Goal: Information Seeking & Learning: Learn about a topic

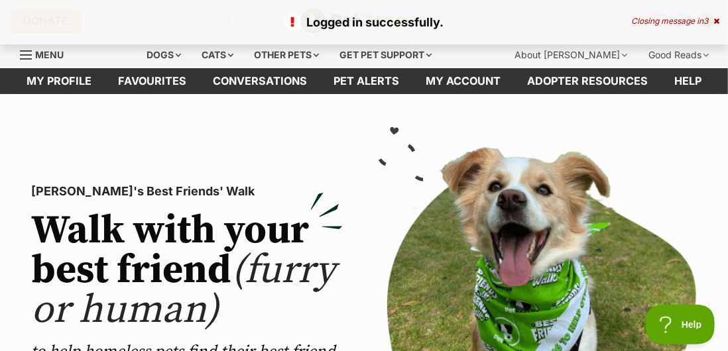
click at [717, 24] on icon at bounding box center [716, 21] width 6 height 8
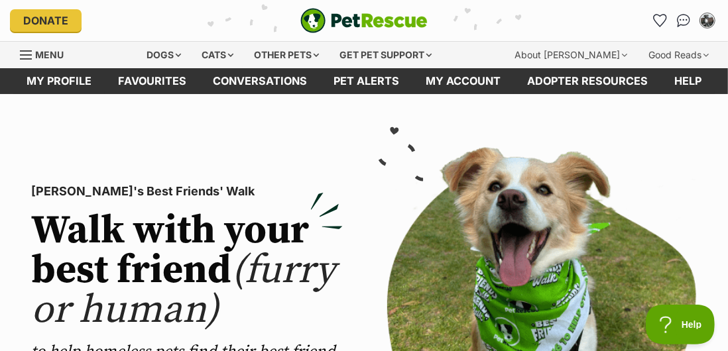
click at [657, 22] on icon "Favourites" at bounding box center [660, 21] width 13 height 12
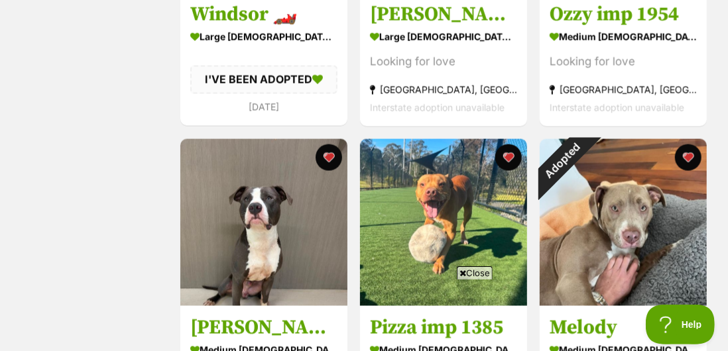
scroll to position [1074, 0]
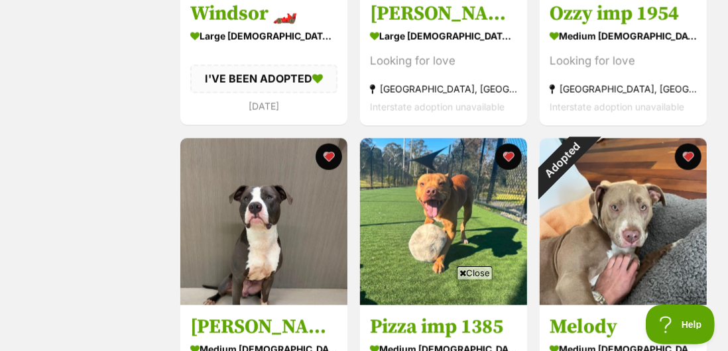
click at [687, 159] on button "favourite" at bounding box center [688, 157] width 27 height 27
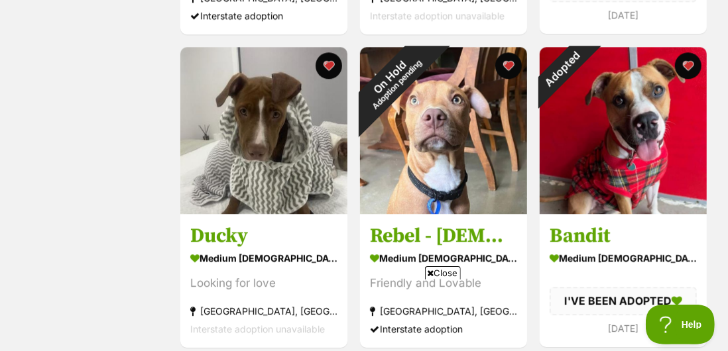
scroll to position [1802, 0]
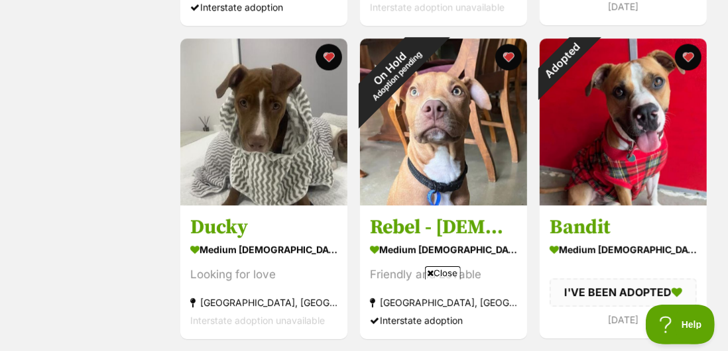
click at [687, 64] on button "favourite" at bounding box center [688, 57] width 27 height 27
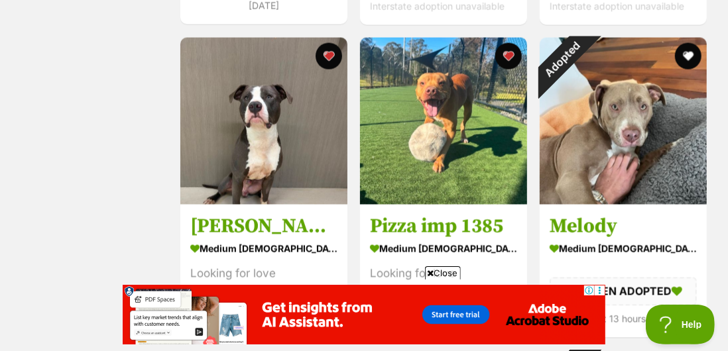
scroll to position [1174, 0]
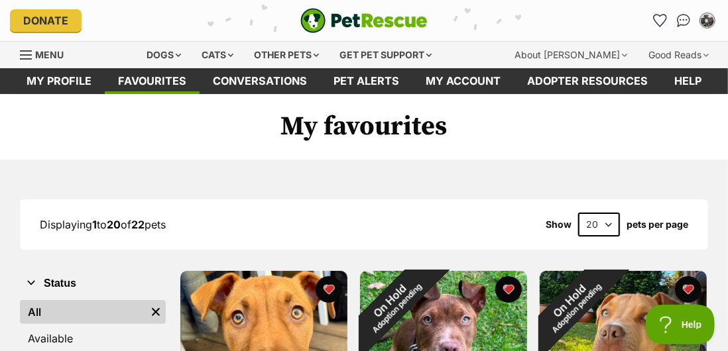
click at [172, 58] on div "Dogs" at bounding box center [163, 55] width 53 height 27
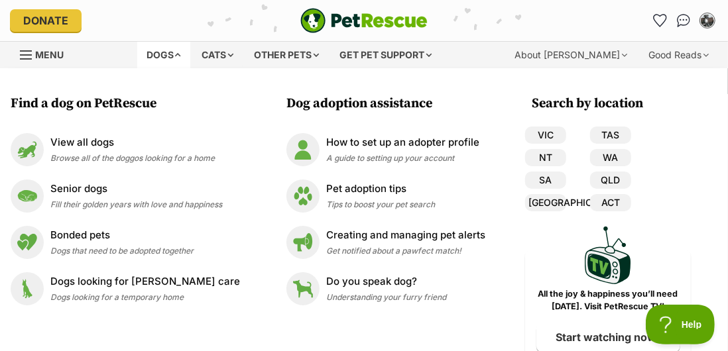
click at [547, 205] on link "[GEOGRAPHIC_DATA]" at bounding box center [545, 202] width 41 height 17
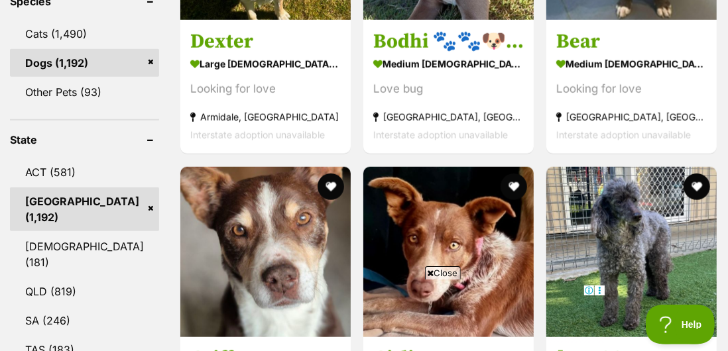
scroll to position [746, 0]
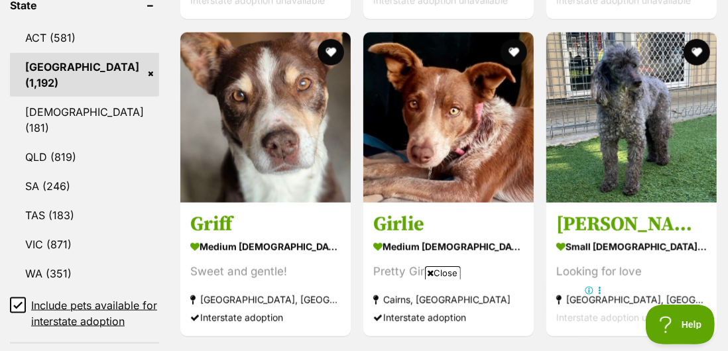
click at [19, 301] on icon at bounding box center [17, 305] width 9 height 9
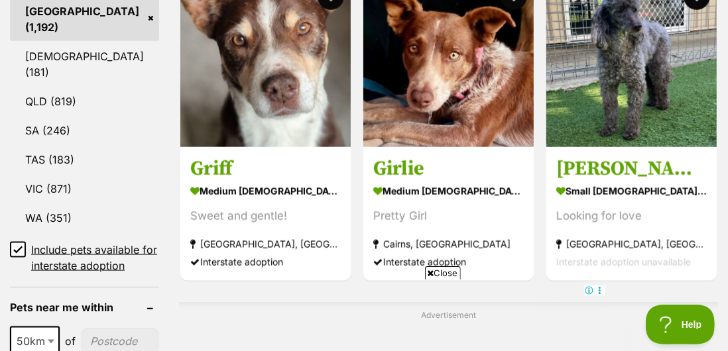
scroll to position [0, 0]
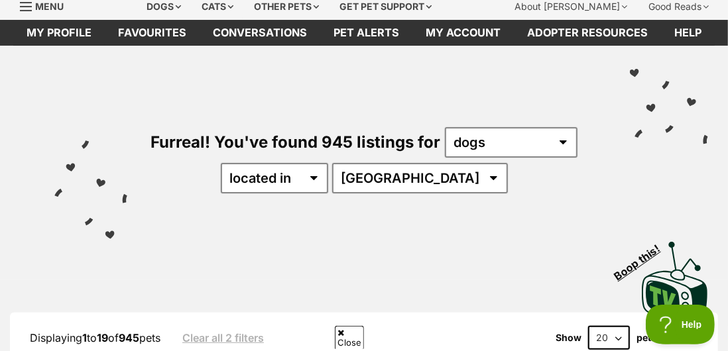
scroll to position [64, 0]
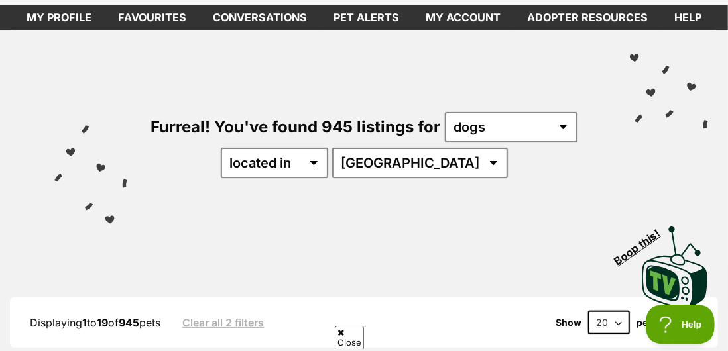
click at [601, 331] on select "20 40 60" at bounding box center [609, 323] width 42 height 24
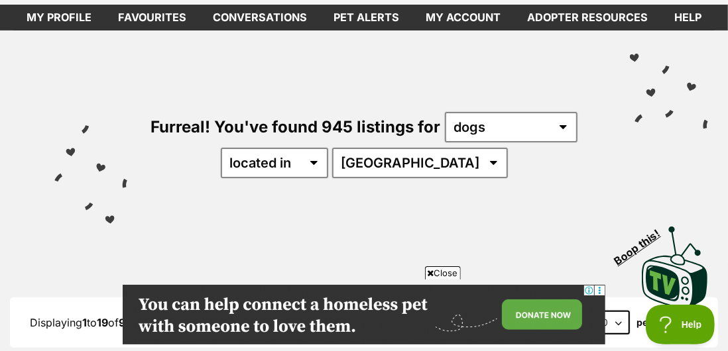
select select "60"
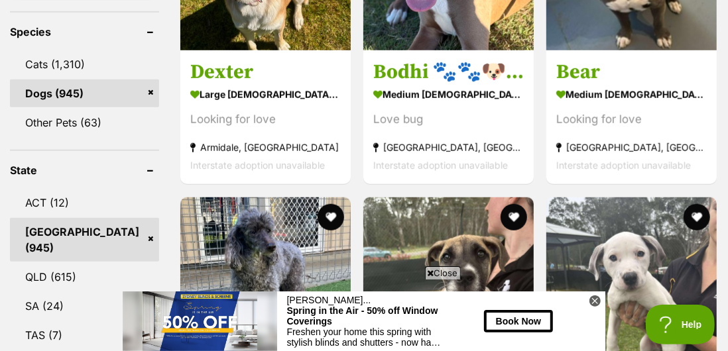
scroll to position [555, 0]
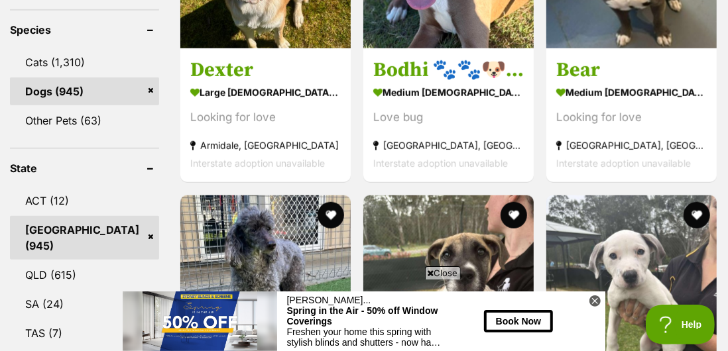
click at [445, 280] on span "Close" at bounding box center [443, 272] width 36 height 13
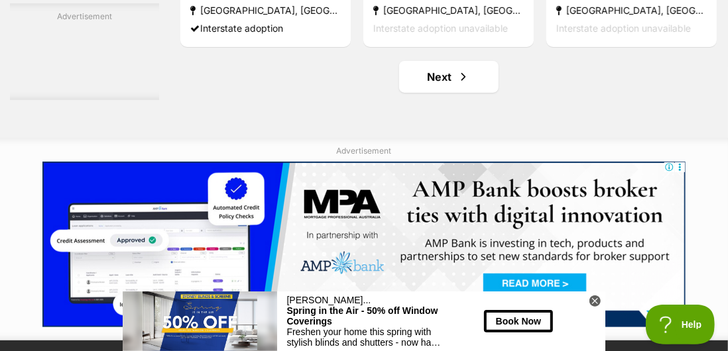
scroll to position [7850, 0]
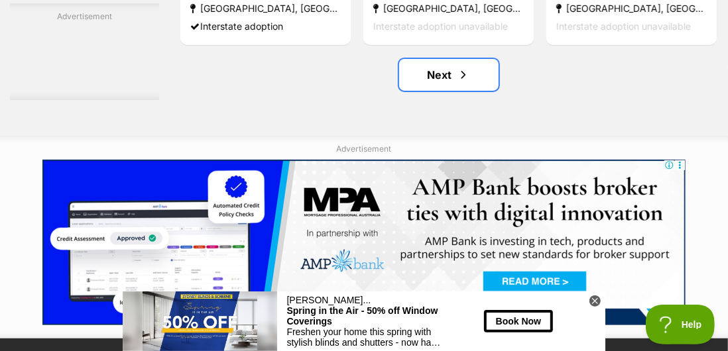
click at [441, 91] on link "Next" at bounding box center [448, 75] width 99 height 32
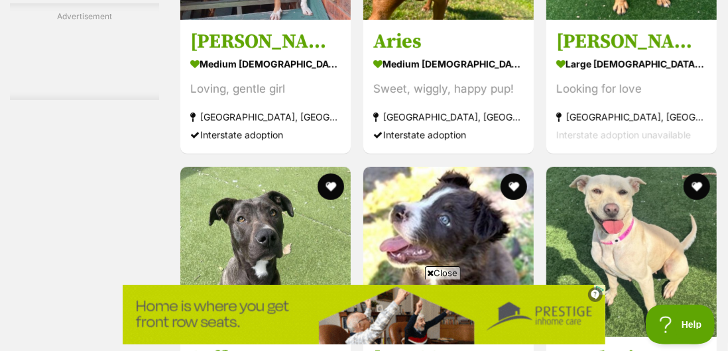
click at [443, 280] on span "Close" at bounding box center [443, 272] width 36 height 13
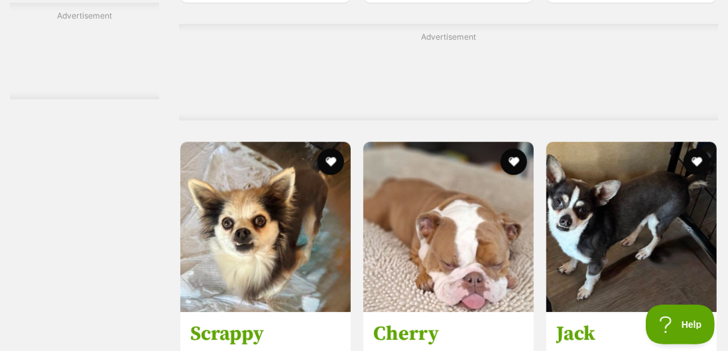
scroll to position [7131, 0]
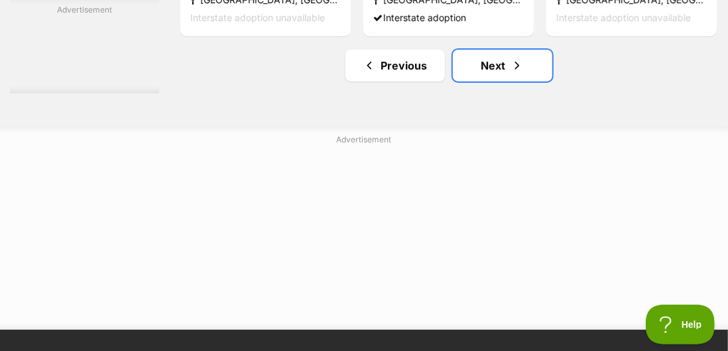
click at [496, 82] on link "Next" at bounding box center [502, 66] width 99 height 32
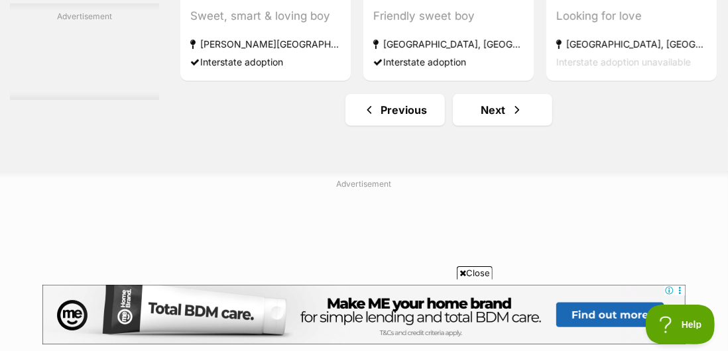
scroll to position [7956, 0]
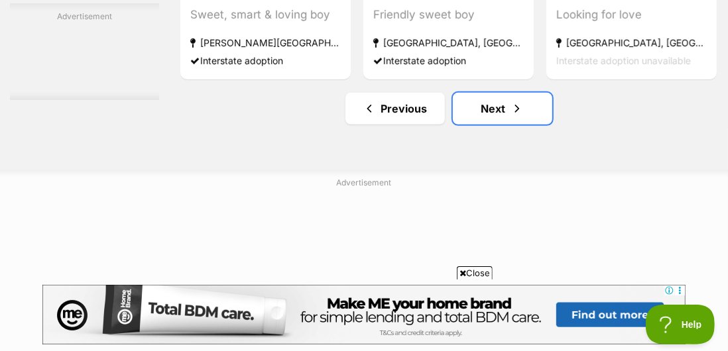
click at [492, 125] on link "Next" at bounding box center [502, 109] width 99 height 32
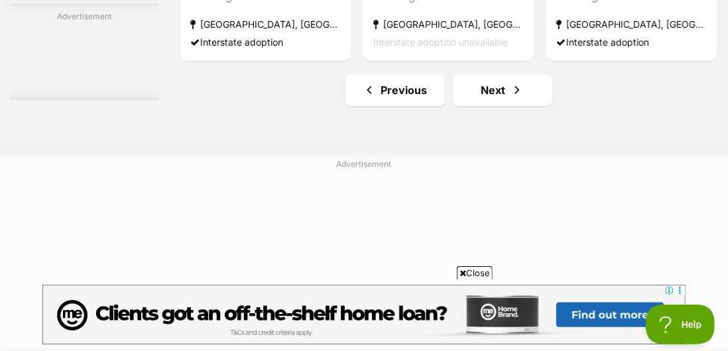
scroll to position [7849, 0]
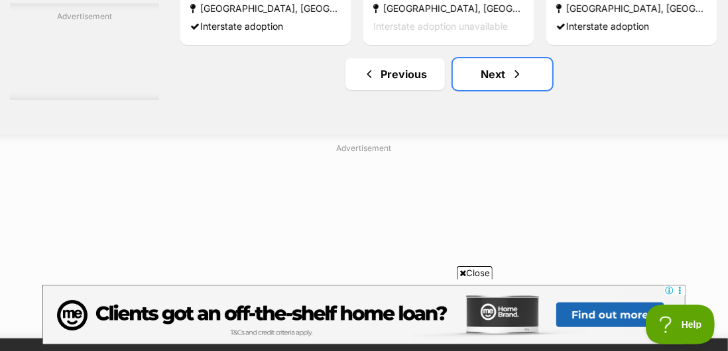
click at [498, 90] on link "Next" at bounding box center [502, 74] width 99 height 32
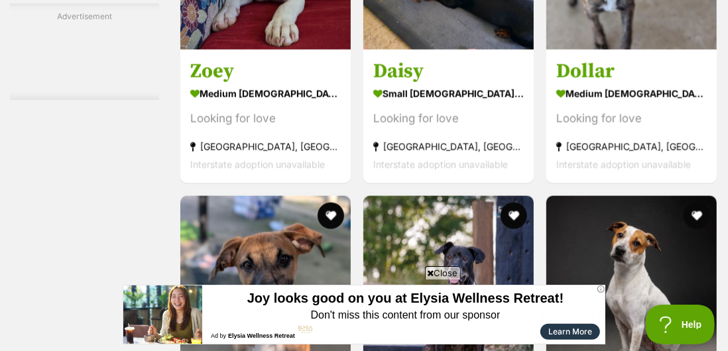
scroll to position [3588, 0]
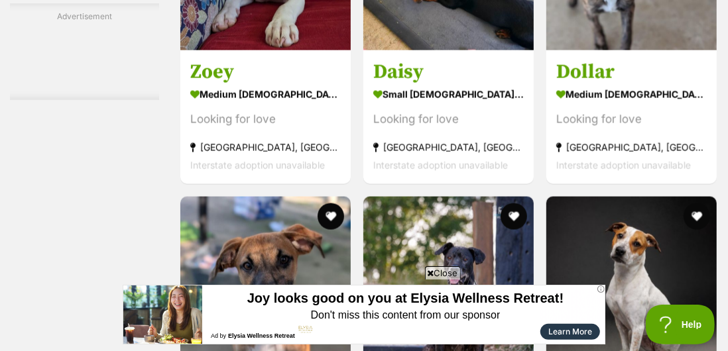
click at [445, 280] on span "Close" at bounding box center [443, 272] width 36 height 13
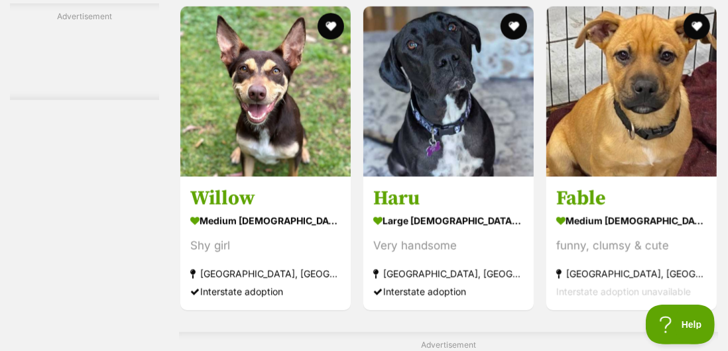
scroll to position [6054, 0]
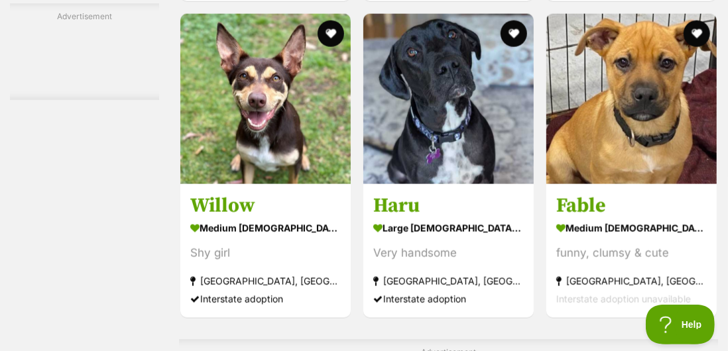
click at [433, 219] on h3 "Haru" at bounding box center [448, 206] width 150 height 25
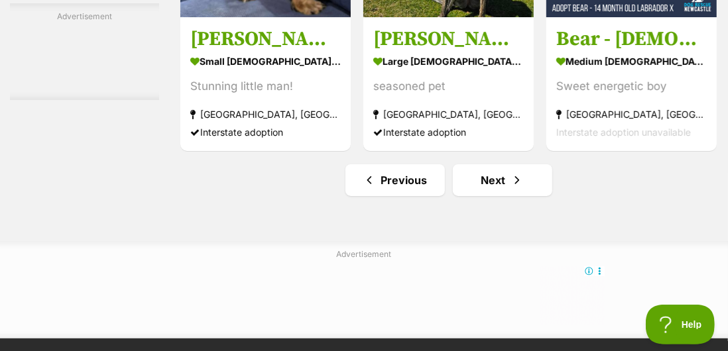
scroll to position [7742, 0]
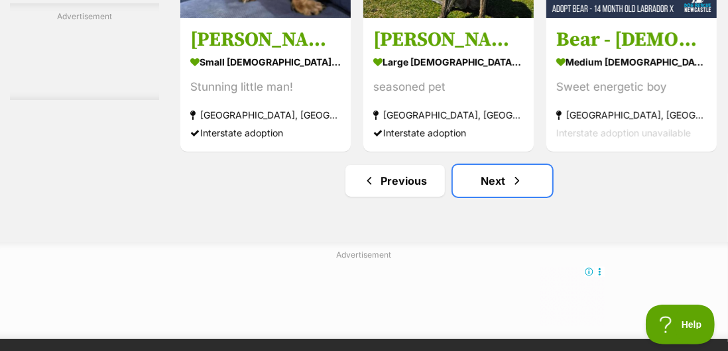
click at [497, 197] on link "Next" at bounding box center [502, 181] width 99 height 32
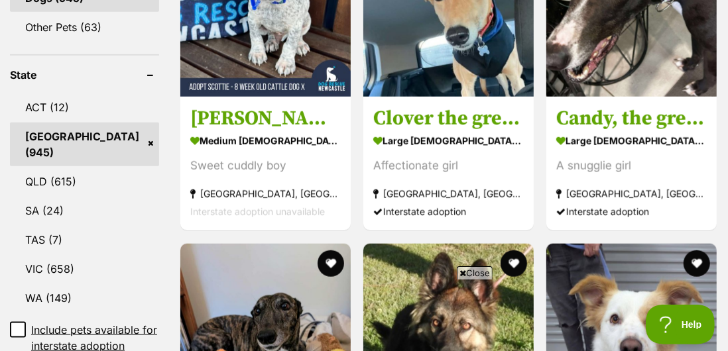
click at [477, 339] on div "Close" at bounding box center [363, 314] width 643 height 73
click at [481, 280] on span "Close" at bounding box center [475, 272] width 36 height 13
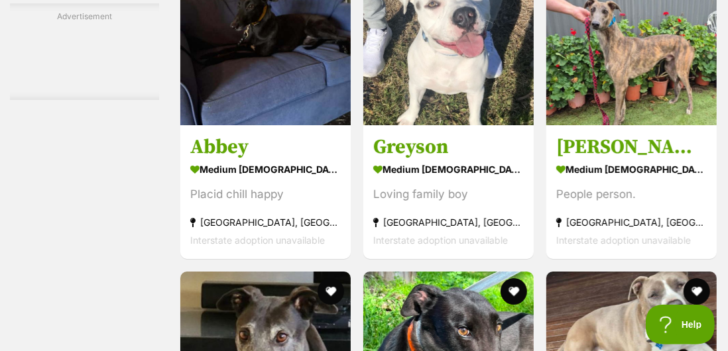
scroll to position [7461, 0]
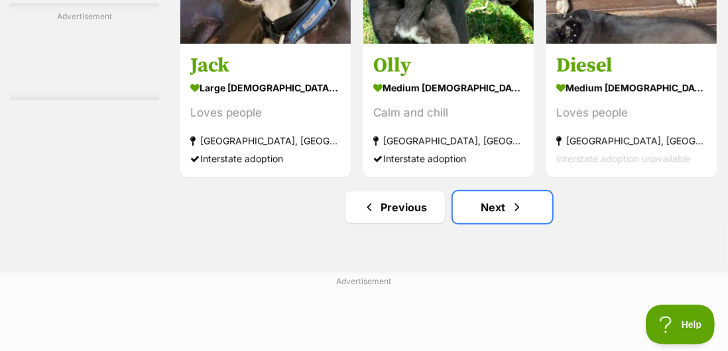
click at [486, 223] on link "Next" at bounding box center [502, 208] width 99 height 32
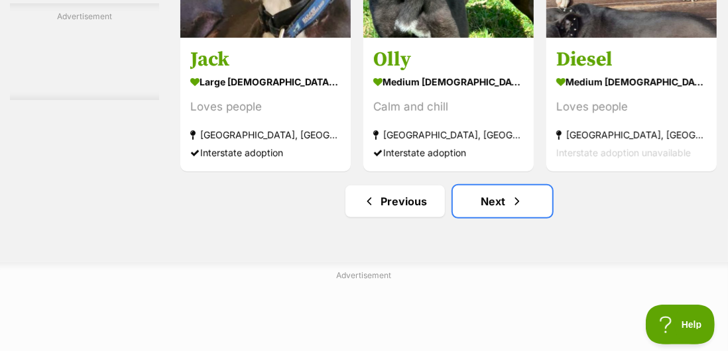
scroll to position [7914, 0]
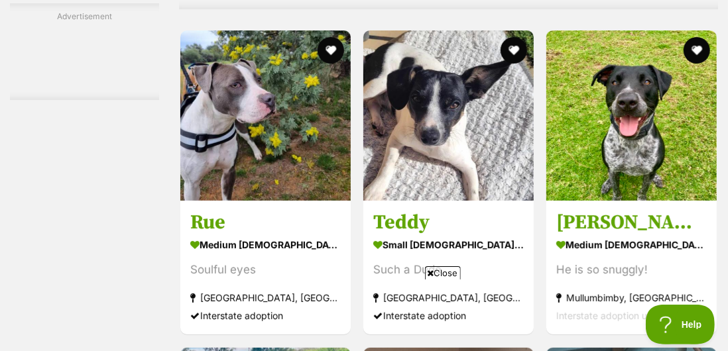
scroll to position [2676, 0]
click at [297, 236] on h3 "Rue" at bounding box center [265, 223] width 150 height 25
click at [321, 64] on button "favourite" at bounding box center [330, 50] width 27 height 27
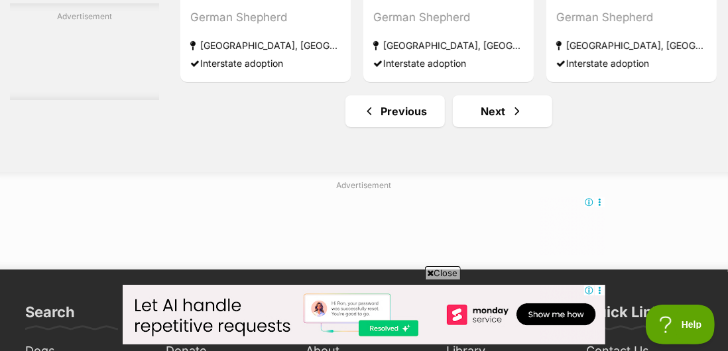
scroll to position [7808, 0]
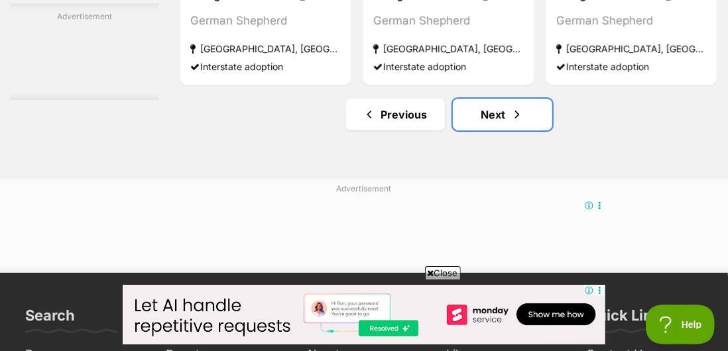
click at [510, 123] on span "Next page" at bounding box center [516, 115] width 13 height 16
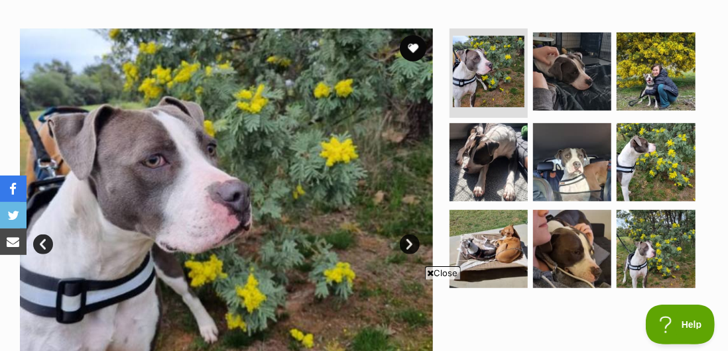
click at [589, 94] on img at bounding box center [572, 71] width 78 height 78
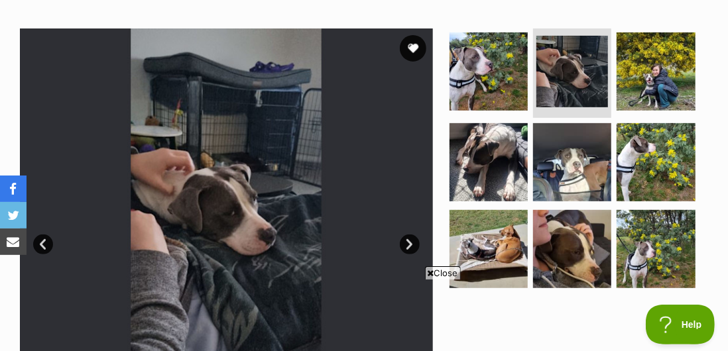
click at [673, 89] on img at bounding box center [655, 71] width 78 height 78
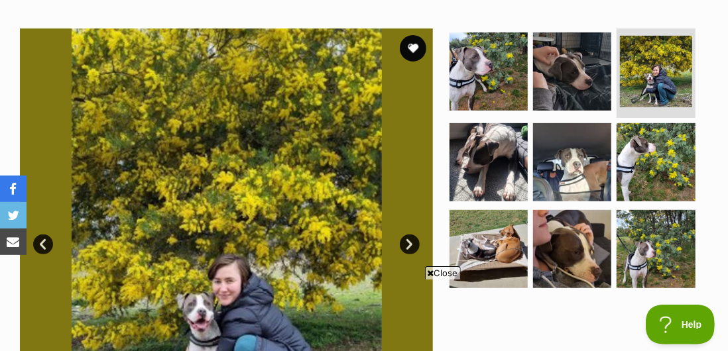
scroll to position [255, 0]
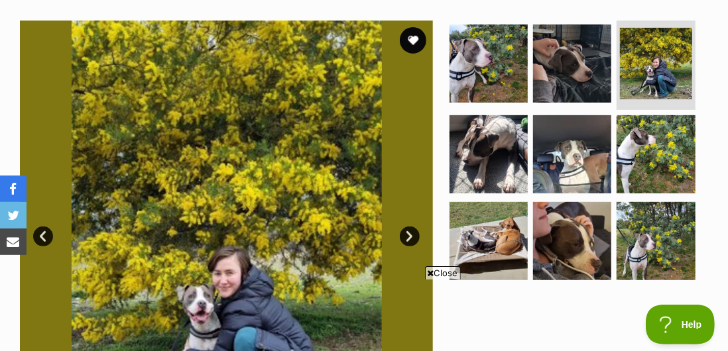
click at [452, 280] on span "Close" at bounding box center [443, 272] width 36 height 13
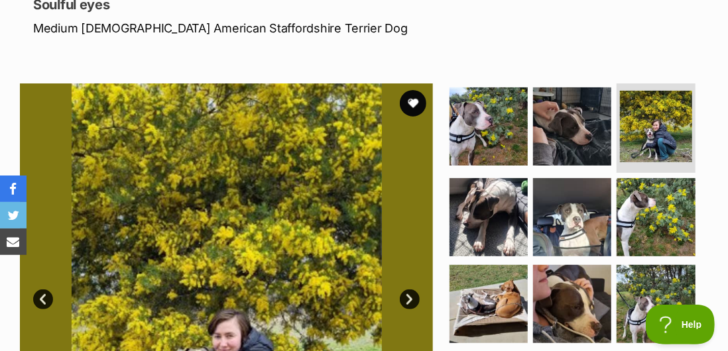
scroll to position [193, 0]
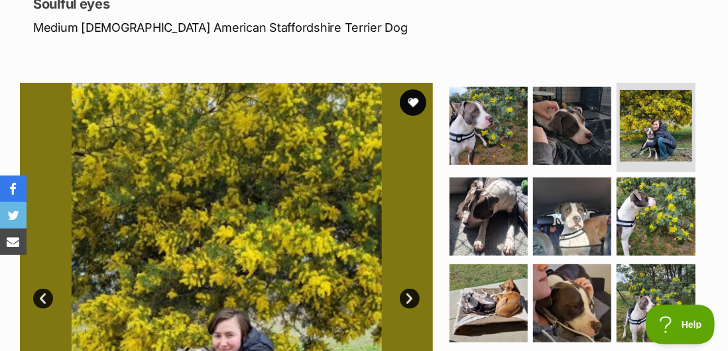
click at [500, 227] on img at bounding box center [488, 217] width 78 height 78
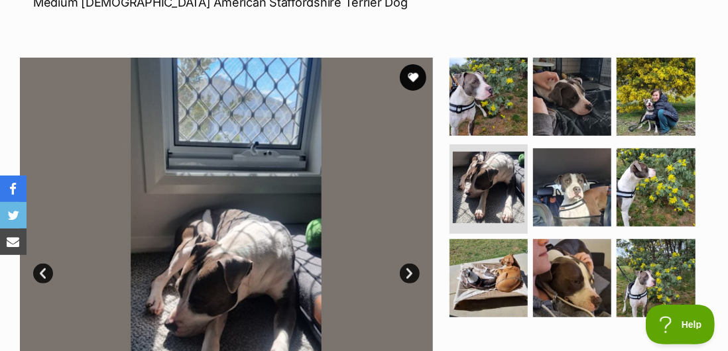
scroll to position [218, 0]
click at [590, 206] on img at bounding box center [572, 187] width 78 height 78
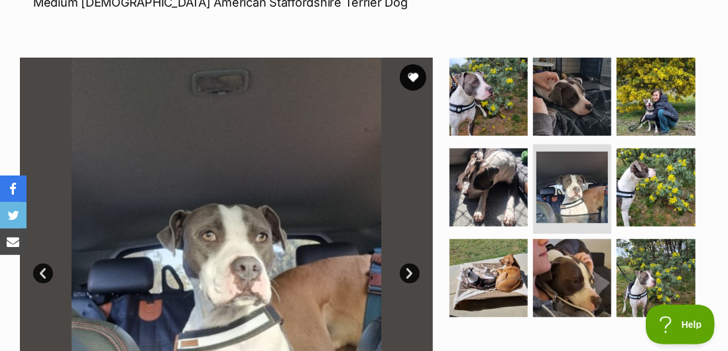
click at [652, 198] on img at bounding box center [655, 187] width 78 height 78
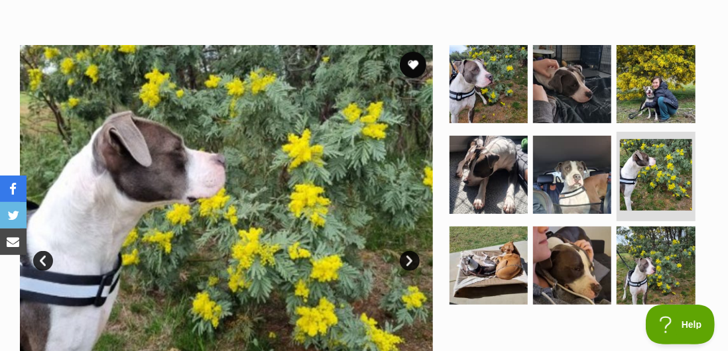
scroll to position [230, 0]
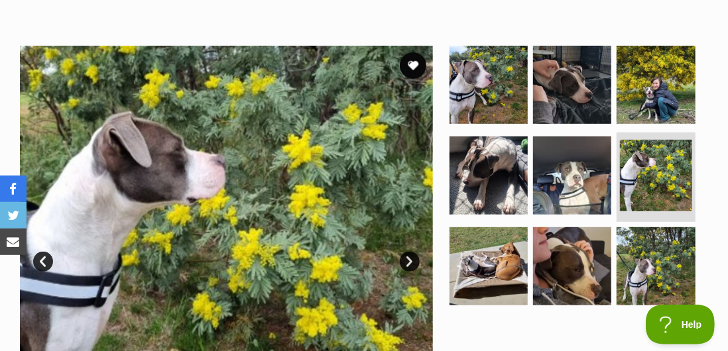
click at [418, 261] on link "Next" at bounding box center [410, 262] width 20 height 20
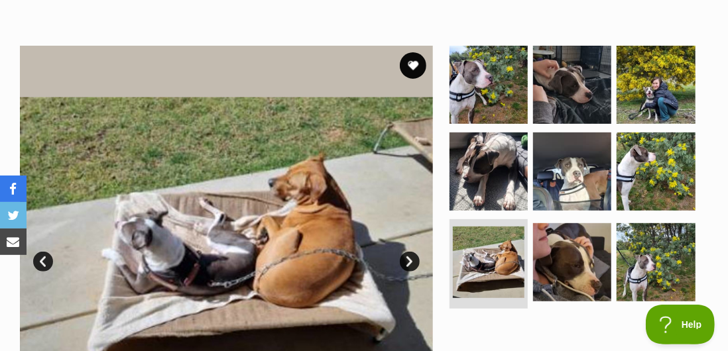
click at [419, 263] on link "Next" at bounding box center [410, 262] width 20 height 20
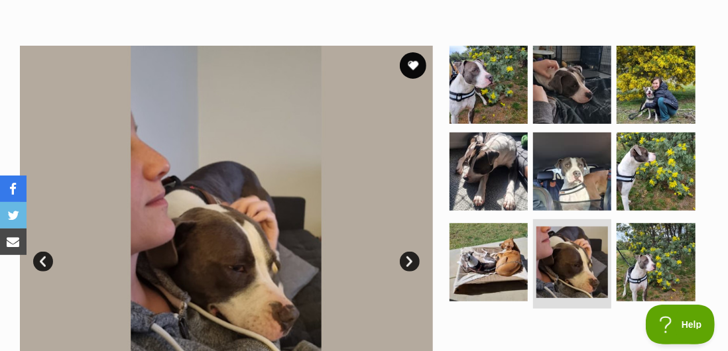
click at [51, 270] on img at bounding box center [226, 252] width 413 height 413
click at [48, 267] on link "Prev" at bounding box center [43, 262] width 20 height 20
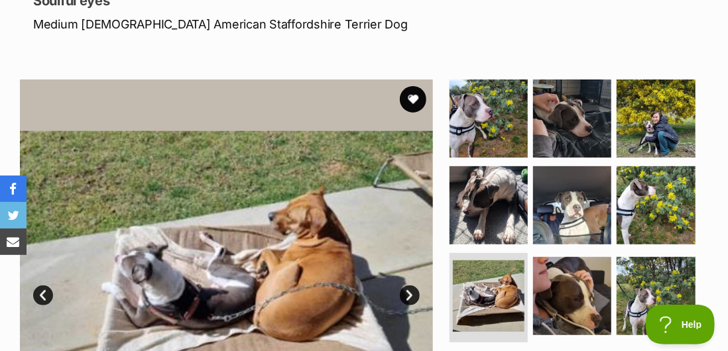
scroll to position [195, 0]
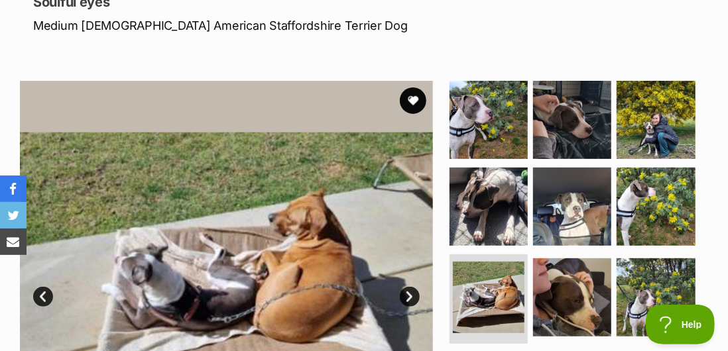
click at [581, 304] on img at bounding box center [572, 298] width 78 height 78
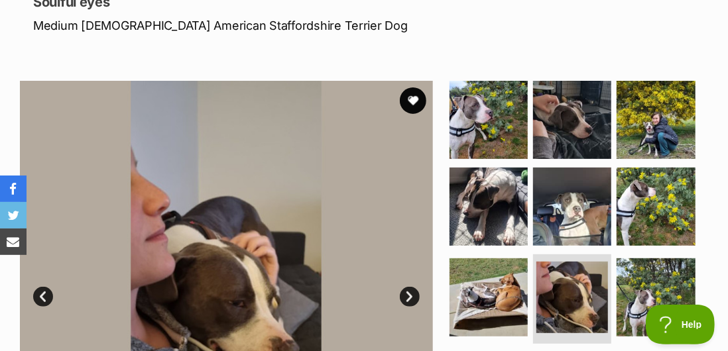
click at [656, 292] on img at bounding box center [655, 298] width 78 height 78
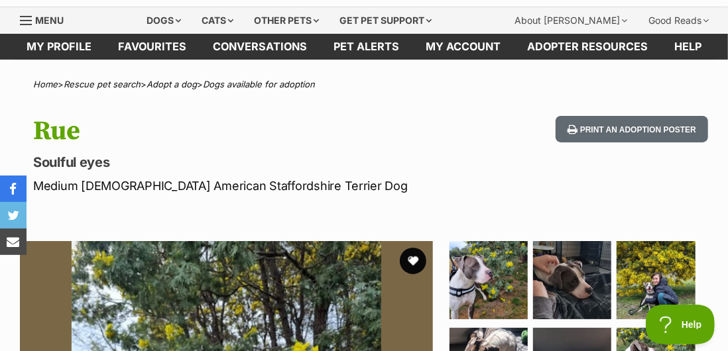
scroll to position [0, 0]
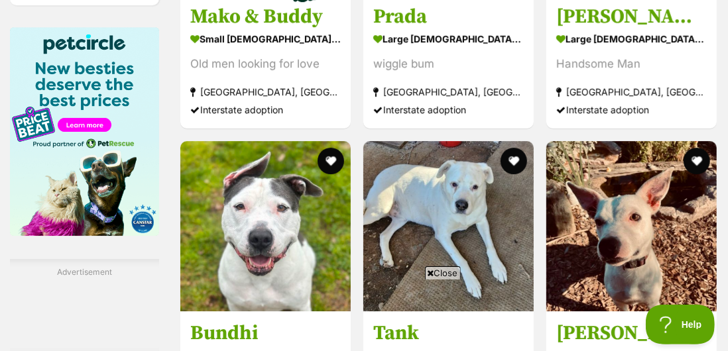
scroll to position [2126, 0]
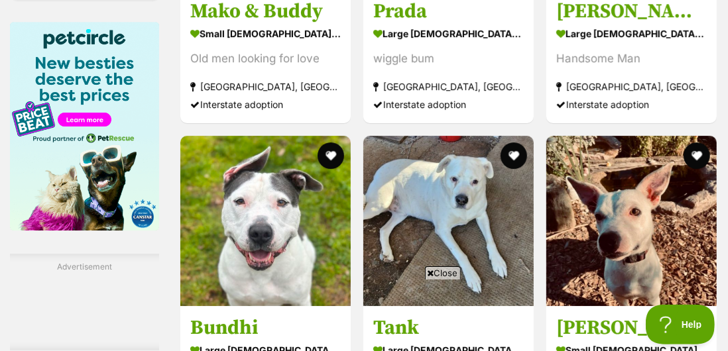
click at [441, 280] on span "Close" at bounding box center [443, 272] width 36 height 13
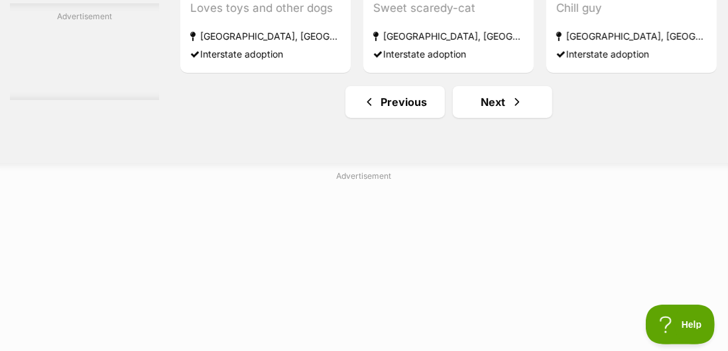
scroll to position [7823, 0]
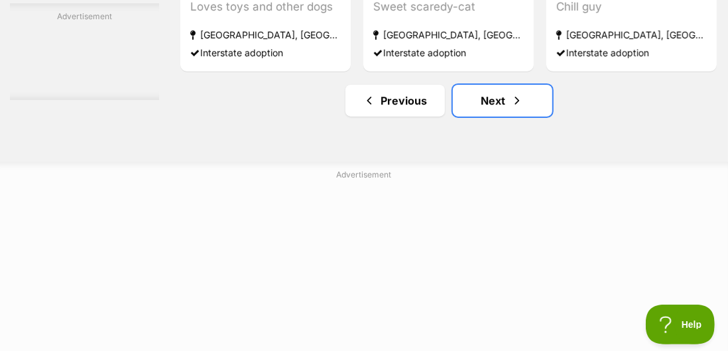
click at [489, 117] on link "Next" at bounding box center [502, 101] width 99 height 32
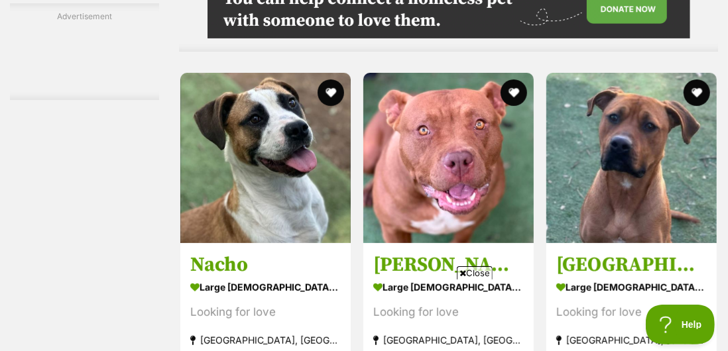
scroll to position [2869, 0]
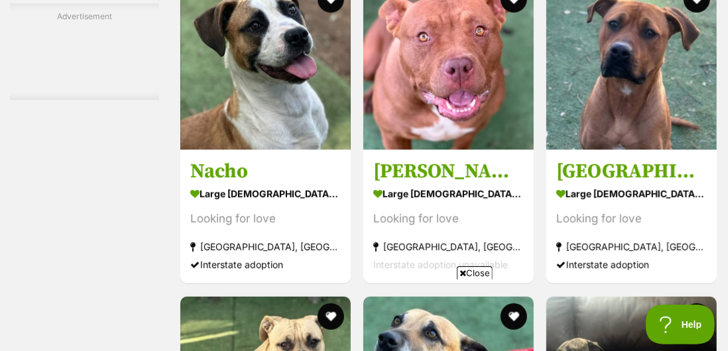
click at [473, 280] on span "Close" at bounding box center [475, 272] width 36 height 13
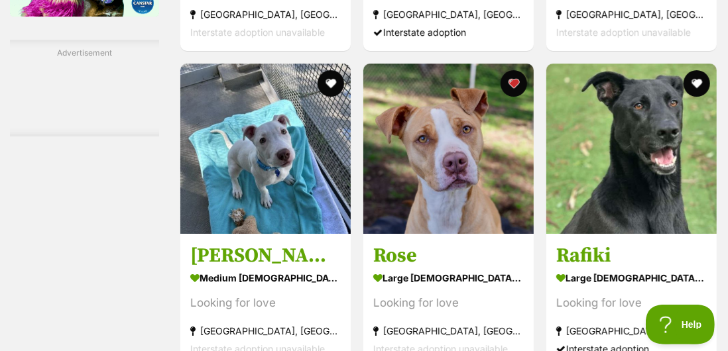
scroll to position [2334, 0]
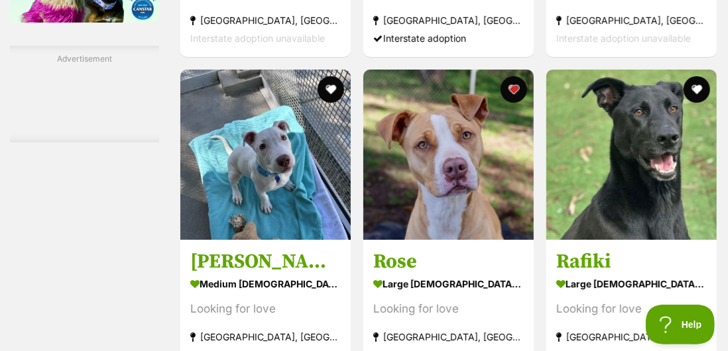
click at [483, 240] on img at bounding box center [448, 155] width 170 height 170
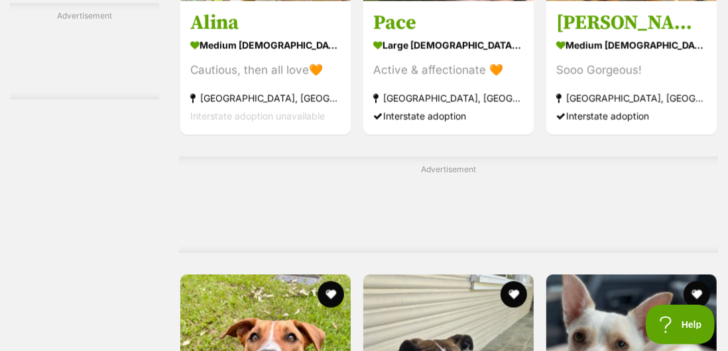
scroll to position [6380, 0]
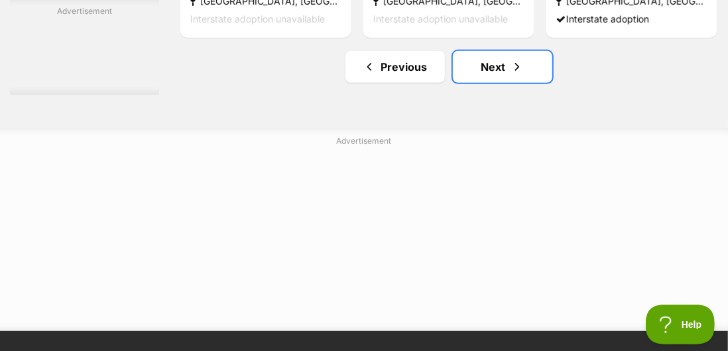
click at [486, 83] on link "Next" at bounding box center [502, 67] width 99 height 32
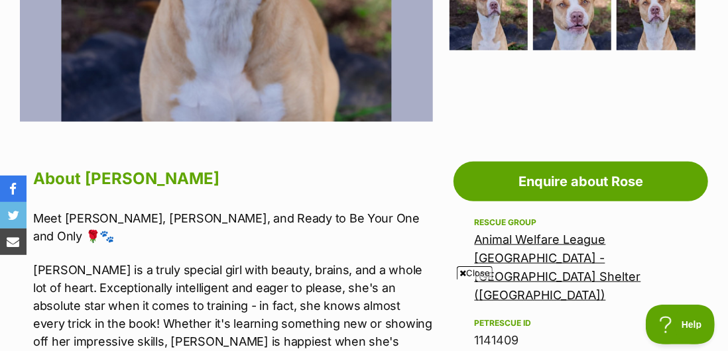
click at [604, 253] on link "Animal Welfare League [GEOGRAPHIC_DATA] - [GEOGRAPHIC_DATA] Shelter ([GEOGRAPHI…" at bounding box center [558, 268] width 166 height 70
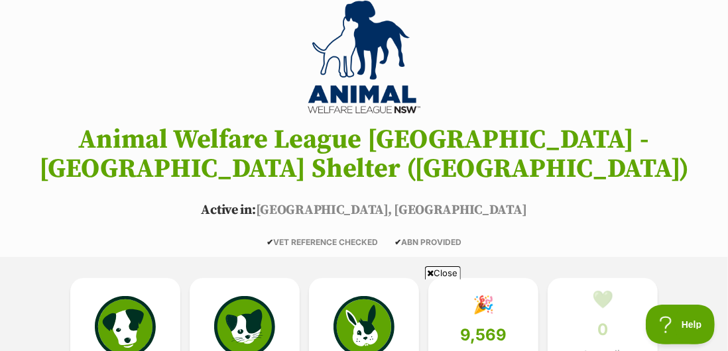
click at [134, 284] on html at bounding box center [363, 284] width 483 height 0
click at [448, 280] on span "Close" at bounding box center [443, 272] width 36 height 13
click at [123, 316] on img at bounding box center [125, 326] width 61 height 61
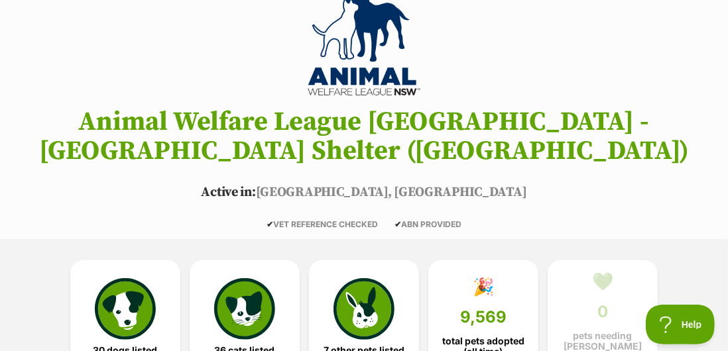
scroll to position [176, 0]
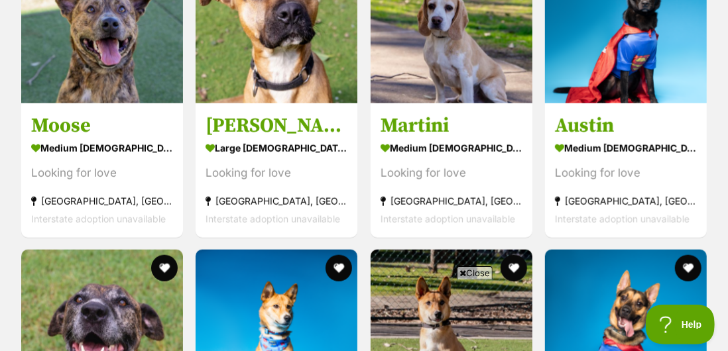
scroll to position [3111, 0]
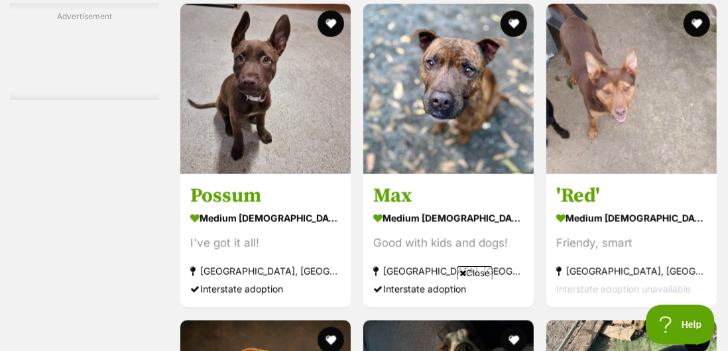
scroll to position [3469, 0]
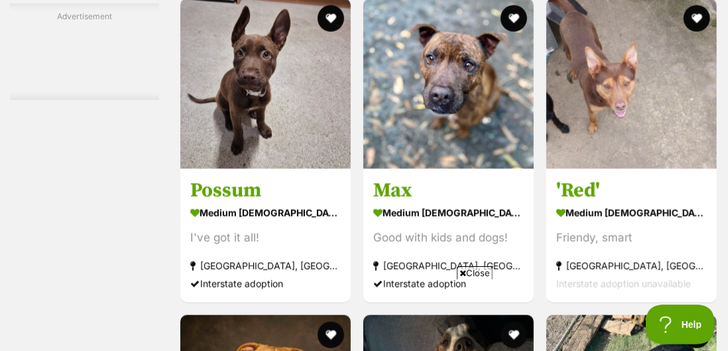
click at [290, 203] on h3 "Possum" at bounding box center [265, 190] width 150 height 25
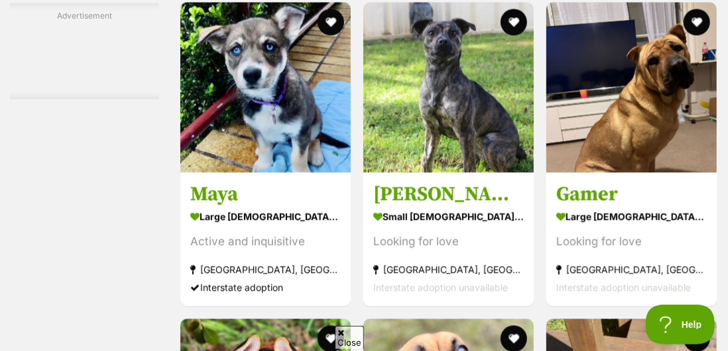
scroll to position [6520, 0]
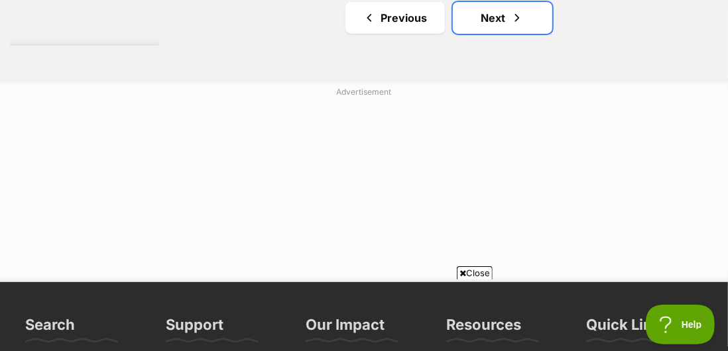
click at [493, 34] on link "Next" at bounding box center [502, 18] width 99 height 32
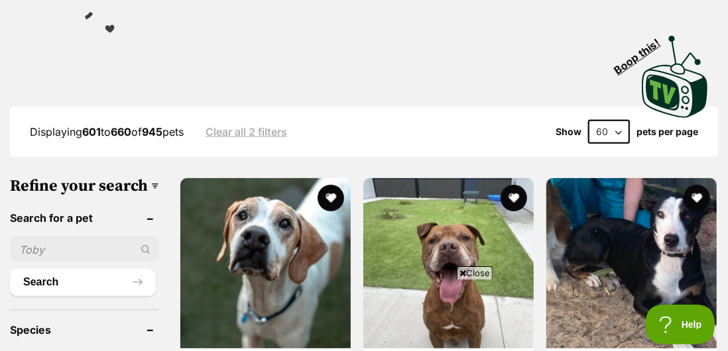
scroll to position [255, 0]
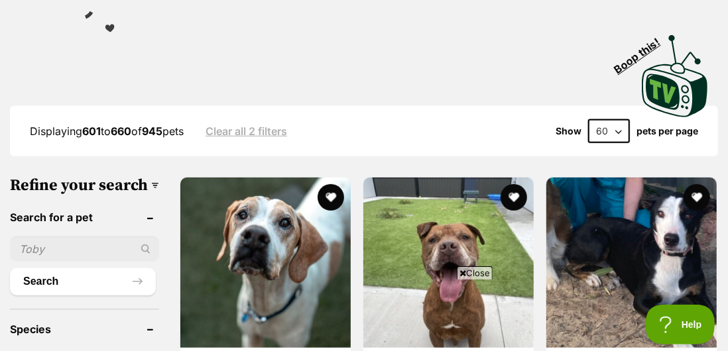
click at [468, 280] on span "Close" at bounding box center [475, 272] width 36 height 13
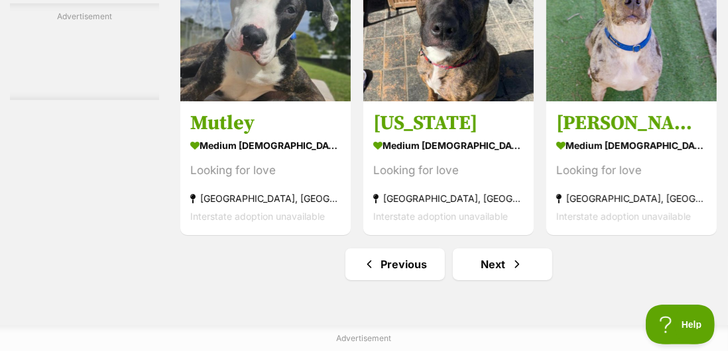
scroll to position [7658, 0]
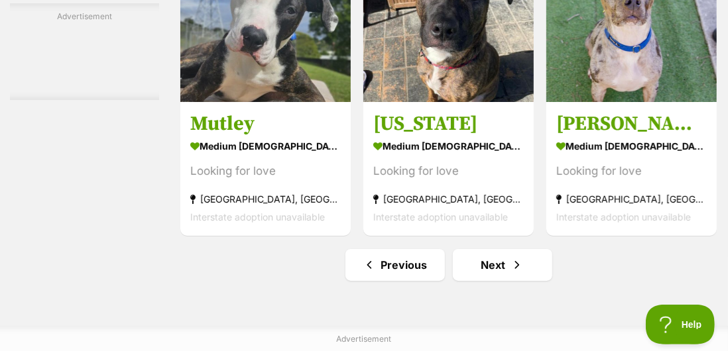
click at [213, 156] on strong "medium male Dog" at bounding box center [265, 146] width 150 height 19
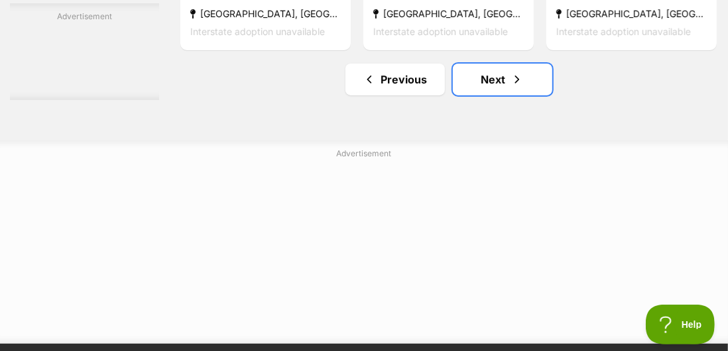
click at [482, 95] on link "Next" at bounding box center [502, 80] width 99 height 32
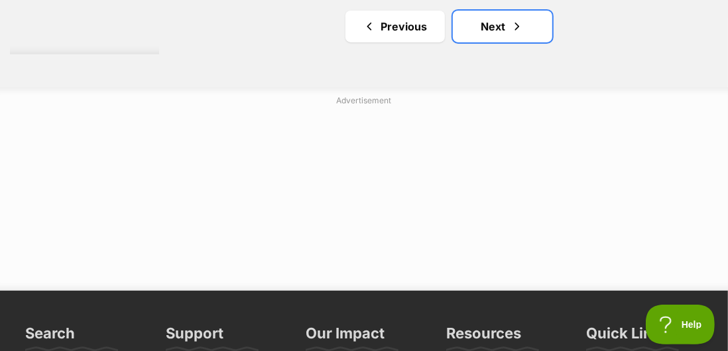
scroll to position [7900, 0]
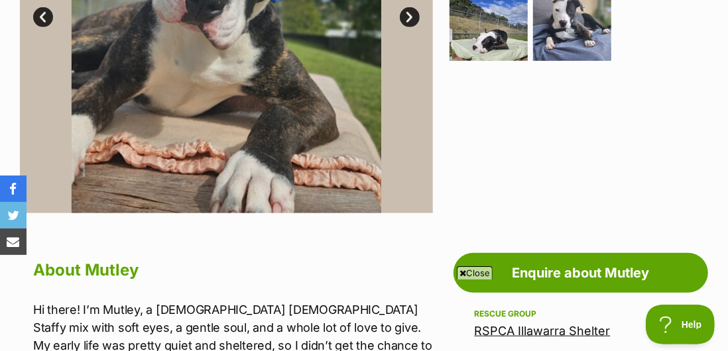
click at [540, 339] on div "Close" at bounding box center [363, 314] width 643 height 73
click at [566, 326] on link "RSPCA Illawarra Shelter" at bounding box center [543, 331] width 136 height 14
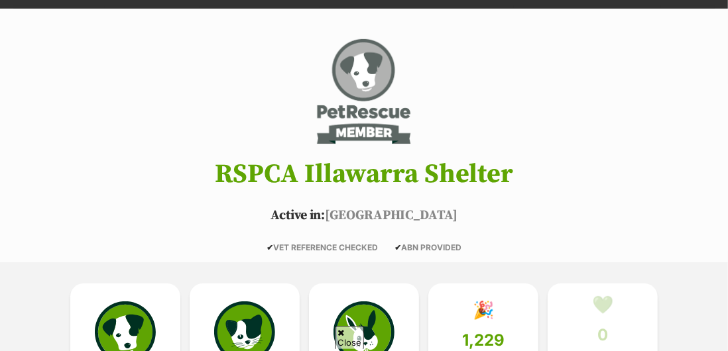
click at [124, 341] on img at bounding box center [125, 332] width 61 height 61
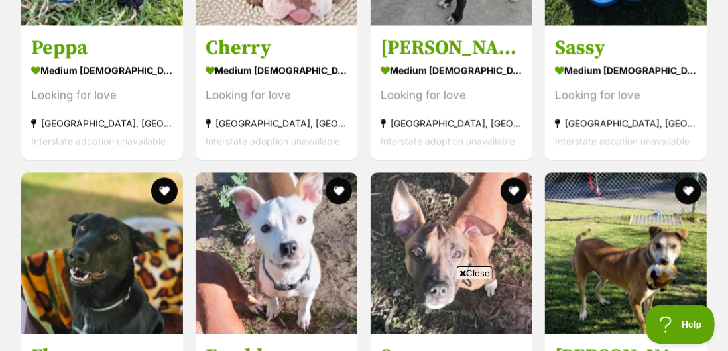
scroll to position [1263, 0]
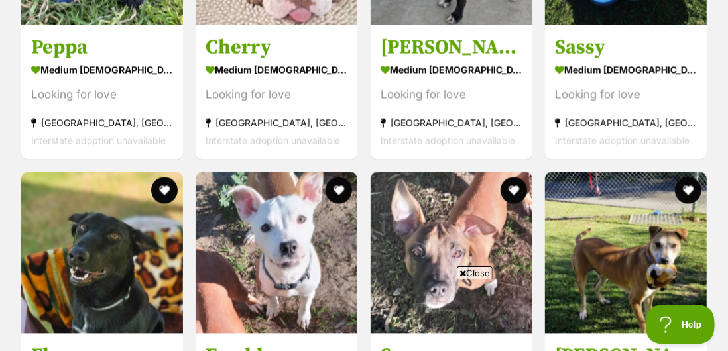
click at [471, 280] on span "Close" at bounding box center [475, 272] width 36 height 13
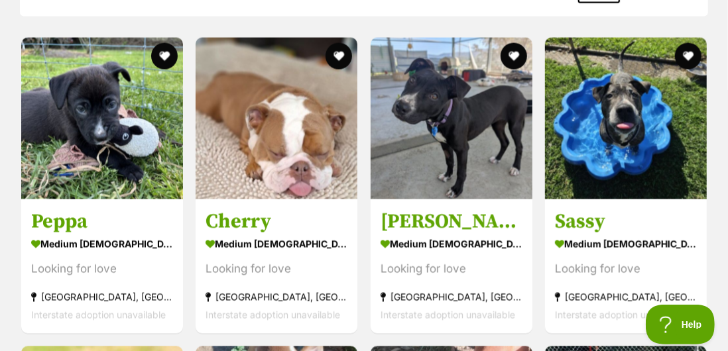
scroll to position [1074, 0]
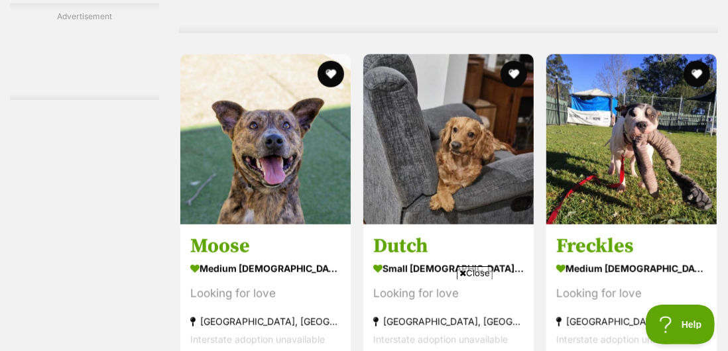
scroll to position [5839, 0]
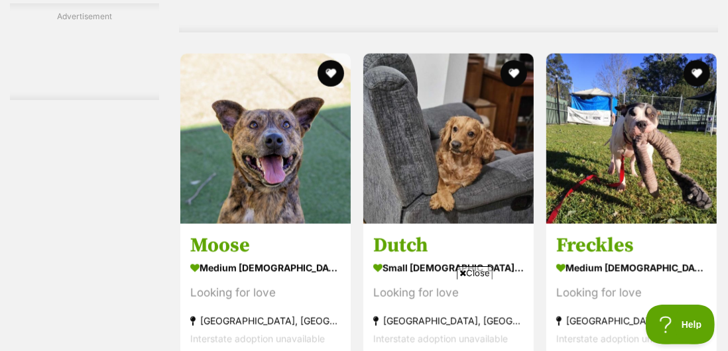
click at [472, 280] on span "Close" at bounding box center [475, 272] width 36 height 13
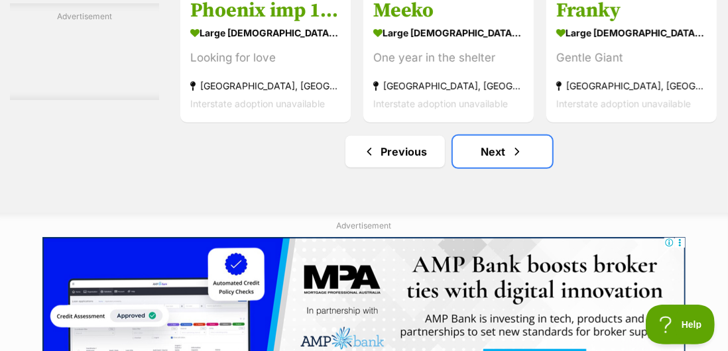
click at [492, 168] on link "Next" at bounding box center [502, 152] width 99 height 32
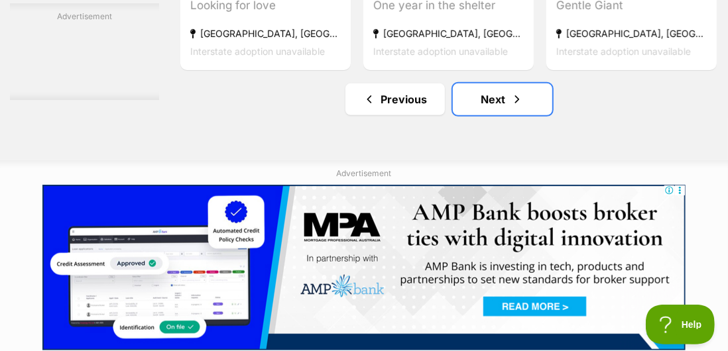
scroll to position [7968, 0]
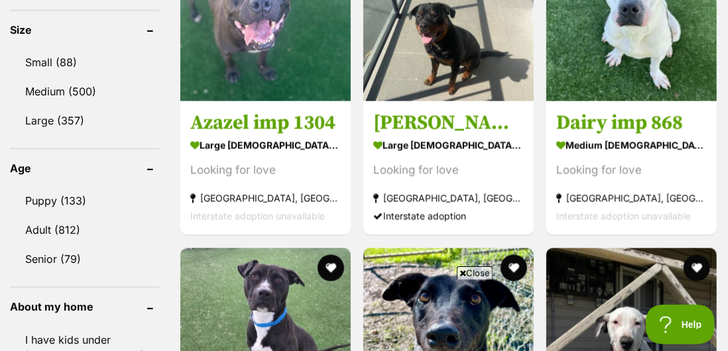
scroll to position [1430, 0]
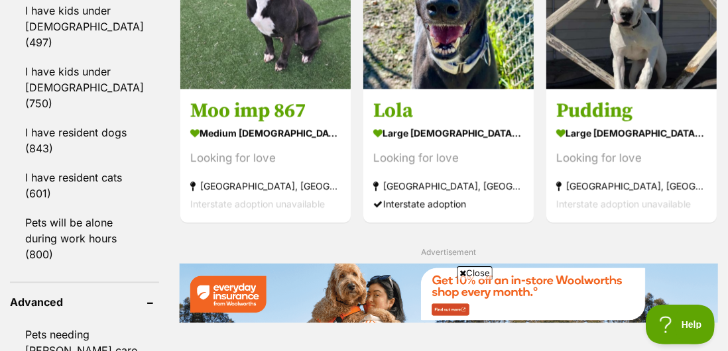
click at [473, 280] on span "Close" at bounding box center [475, 272] width 36 height 13
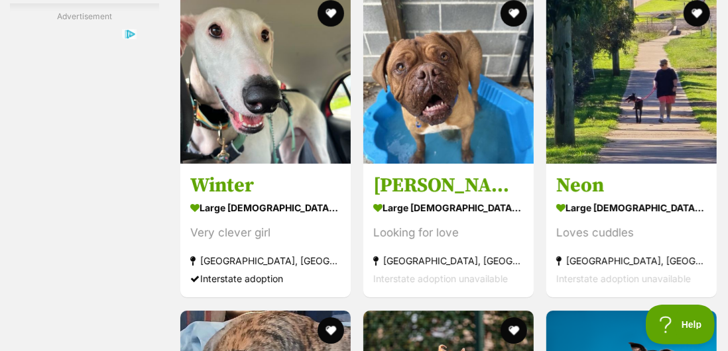
scroll to position [7289, 0]
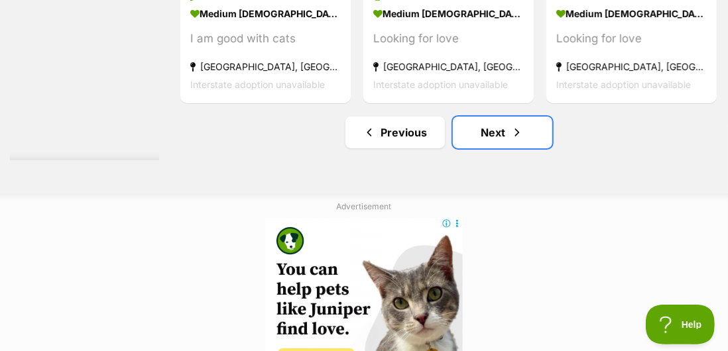
click at [487, 148] on link "Next" at bounding box center [502, 133] width 99 height 32
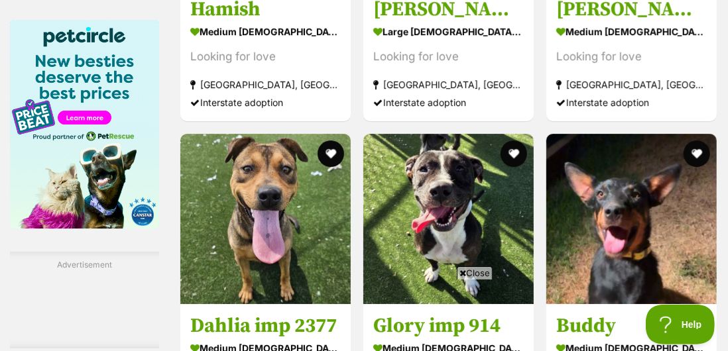
scroll to position [2136, 0]
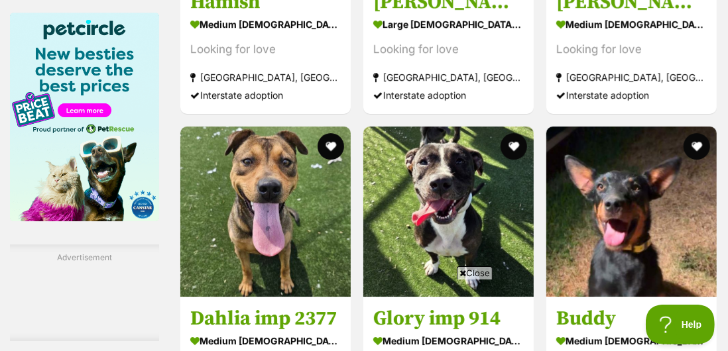
click at [483, 280] on span "Close" at bounding box center [475, 272] width 36 height 13
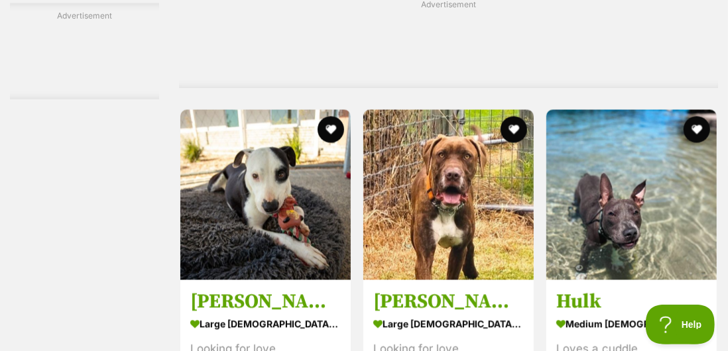
scroll to position [6406, 0]
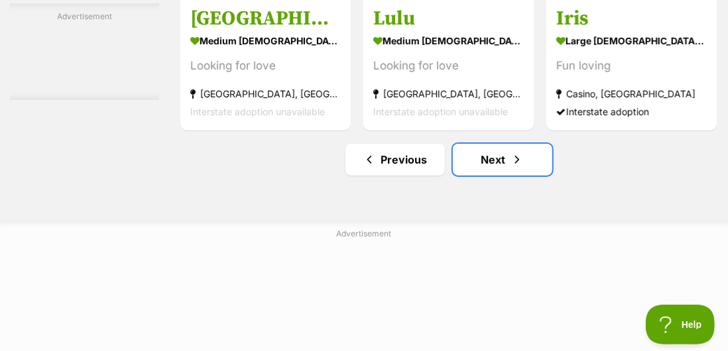
click at [489, 176] on link "Next" at bounding box center [502, 160] width 99 height 32
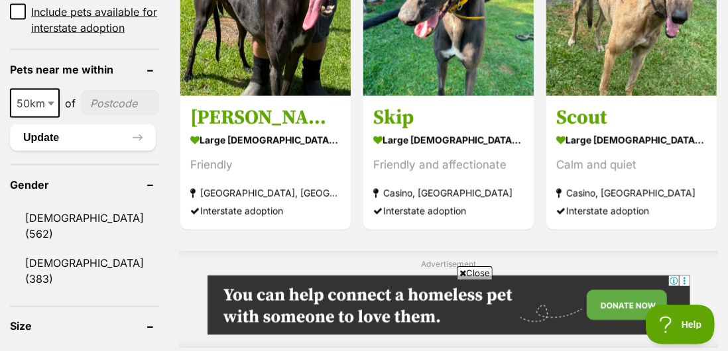
scroll to position [981, 0]
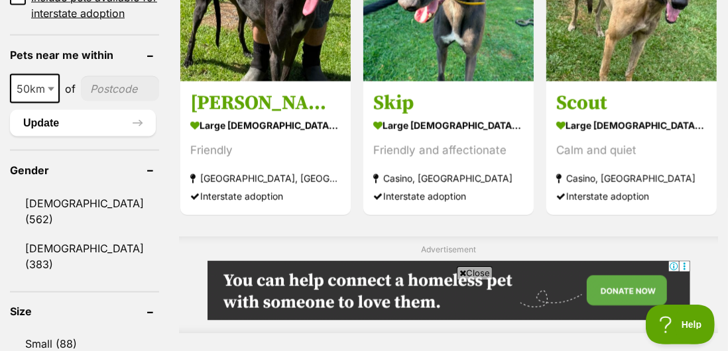
click at [486, 280] on span "Close" at bounding box center [475, 272] width 36 height 13
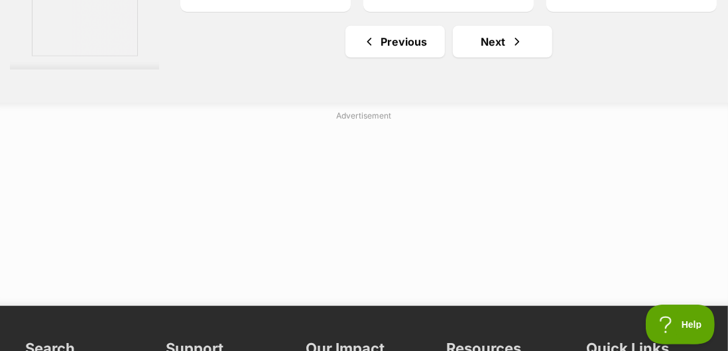
scroll to position [8024, 0]
click at [484, 58] on link "Next" at bounding box center [502, 42] width 99 height 32
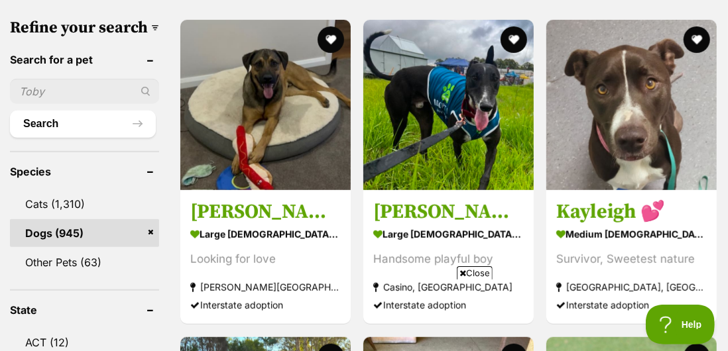
scroll to position [412, 0]
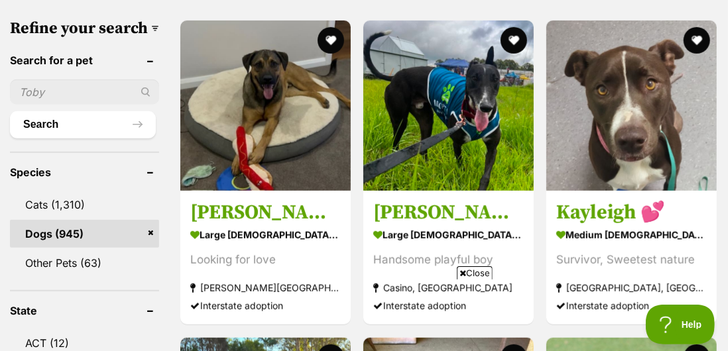
click at [598, 221] on h3 "Kayleigh 💕" at bounding box center [631, 213] width 150 height 25
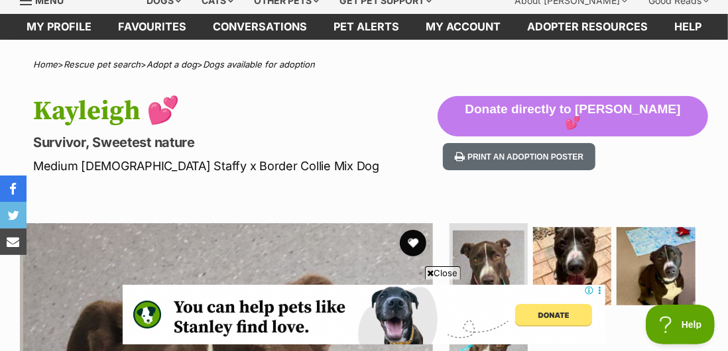
scroll to position [38, 0]
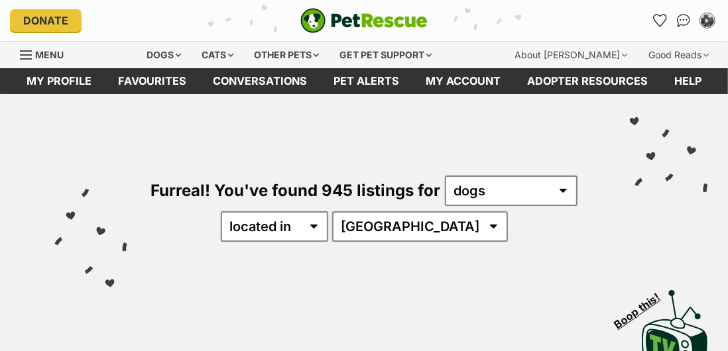
click at [658, 14] on icon "Favourites" at bounding box center [660, 20] width 14 height 13
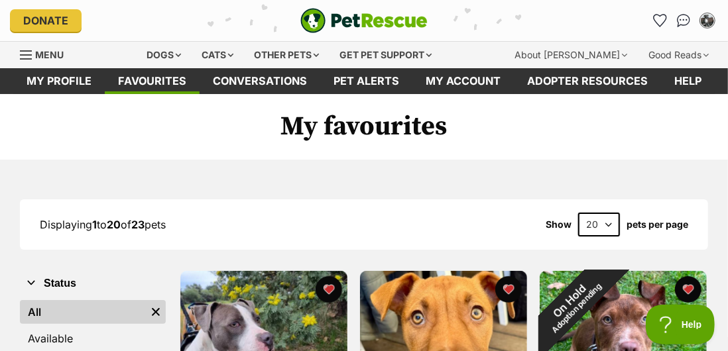
click at [607, 226] on select "20 40 60" at bounding box center [599, 225] width 42 height 24
select select "60"
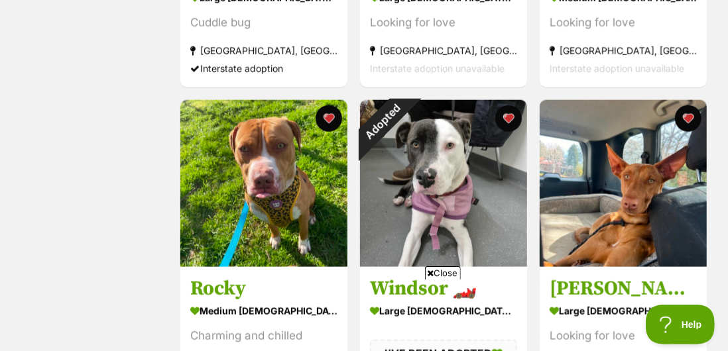
scroll to position [762, 0]
